Goal: Information Seeking & Learning: Learn about a topic

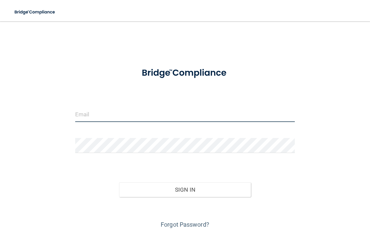
click at [180, 110] on input "email" at bounding box center [185, 114] width 220 height 15
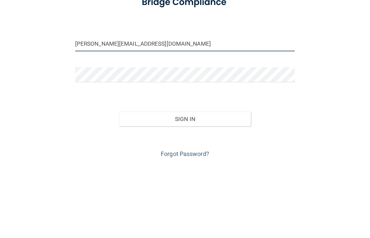
type input "[PERSON_NAME][EMAIL_ADDRESS][DOMAIN_NAME]"
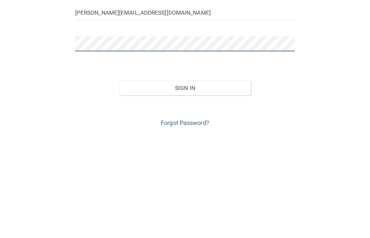
click at [185, 182] on button "Sign In" at bounding box center [185, 189] width 132 height 15
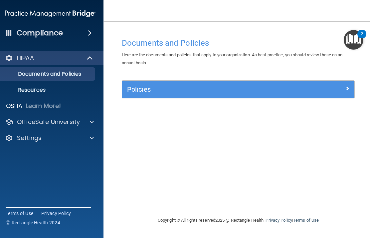
click at [36, 74] on p "Documents and Policies" at bounding box center [46, 74] width 91 height 7
click at [82, 54] on div at bounding box center [90, 58] width 16 height 8
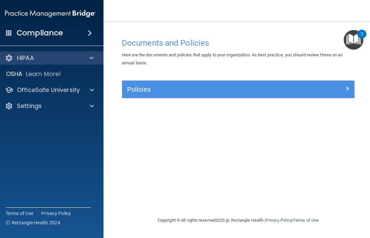
click at [87, 93] on div at bounding box center [91, 90] width 17 height 8
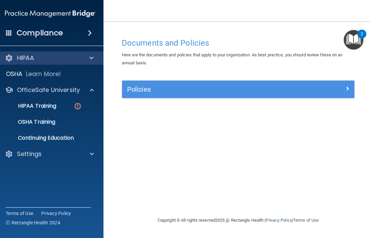
click at [53, 103] on p "HIPAA Training" at bounding box center [28, 106] width 55 height 7
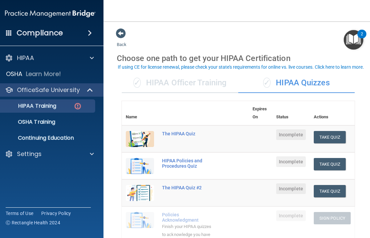
click at [55, 119] on p "OSHA Training" at bounding box center [28, 122] width 54 height 7
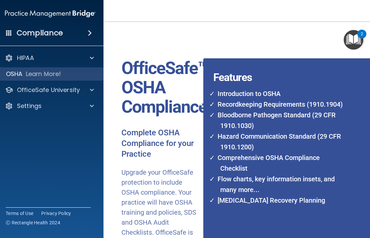
scroll to position [0, 12]
click at [29, 59] on p "HIPAA" at bounding box center [25, 58] width 17 height 8
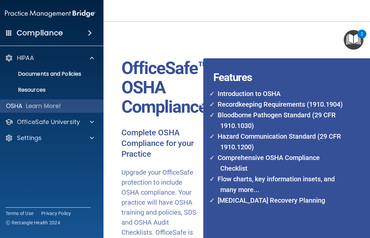
click at [86, 123] on div at bounding box center [91, 122] width 17 height 8
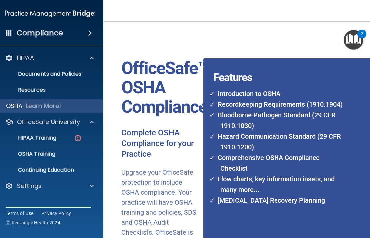
click at [55, 137] on p "HIPAA Training" at bounding box center [28, 138] width 55 height 7
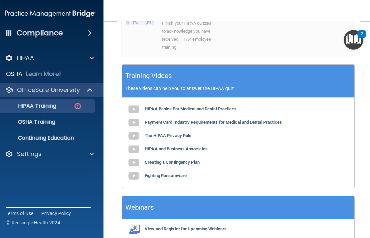
scroll to position [258, 0]
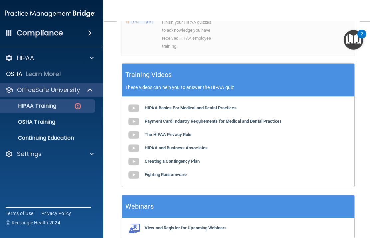
click at [132, 142] on img at bounding box center [133, 148] width 13 height 13
click at [150, 159] on b "Creating a Contingency Plan" at bounding box center [172, 161] width 55 height 5
click at [151, 172] on b "Fighting Ransomware" at bounding box center [166, 174] width 42 height 5
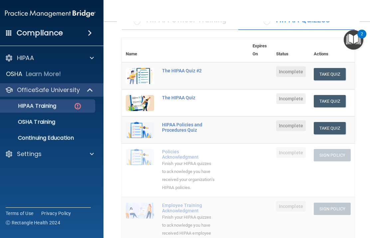
scroll to position [63, 0]
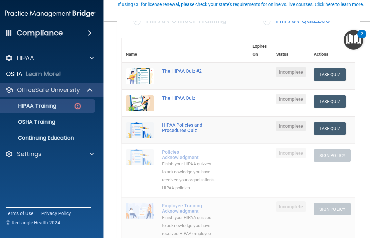
click at [324, 105] on button "Take Quiz" at bounding box center [330, 101] width 32 height 12
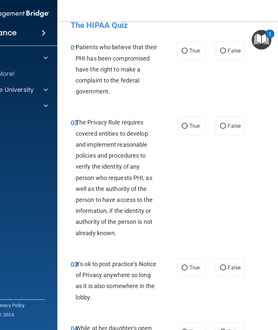
scroll to position [11, 0]
click at [186, 49] on input "True" at bounding box center [184, 50] width 6 height 5
radio input "true"
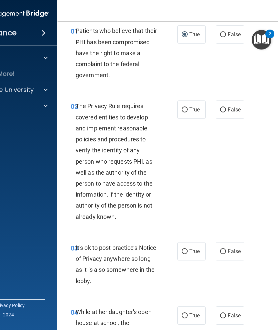
scroll to position [27, 0]
click at [185, 112] on input "True" at bounding box center [184, 110] width 6 height 5
radio input "true"
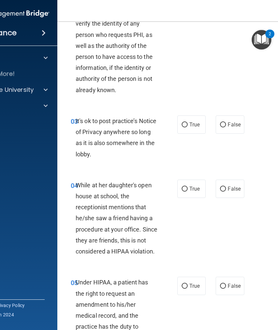
scroll to position [155, 0]
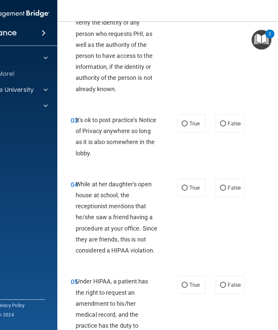
click at [223, 109] on div "03 It's ok to post practice’s Notice of Privacy anywhere so long as it is also …" at bounding box center [192, 138] width 253 height 64
click at [220, 115] on label "False" at bounding box center [229, 124] width 28 height 18
click at [220, 122] on input "False" at bounding box center [223, 124] width 6 height 5
radio input "true"
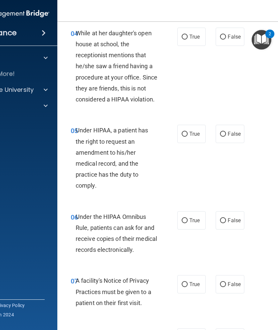
scroll to position [307, 0]
click at [225, 132] on input "False" at bounding box center [223, 134] width 6 height 5
radio input "true"
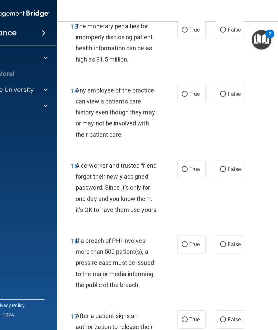
scroll to position [958, 0]
